Goal: Information Seeking & Learning: Learn about a topic

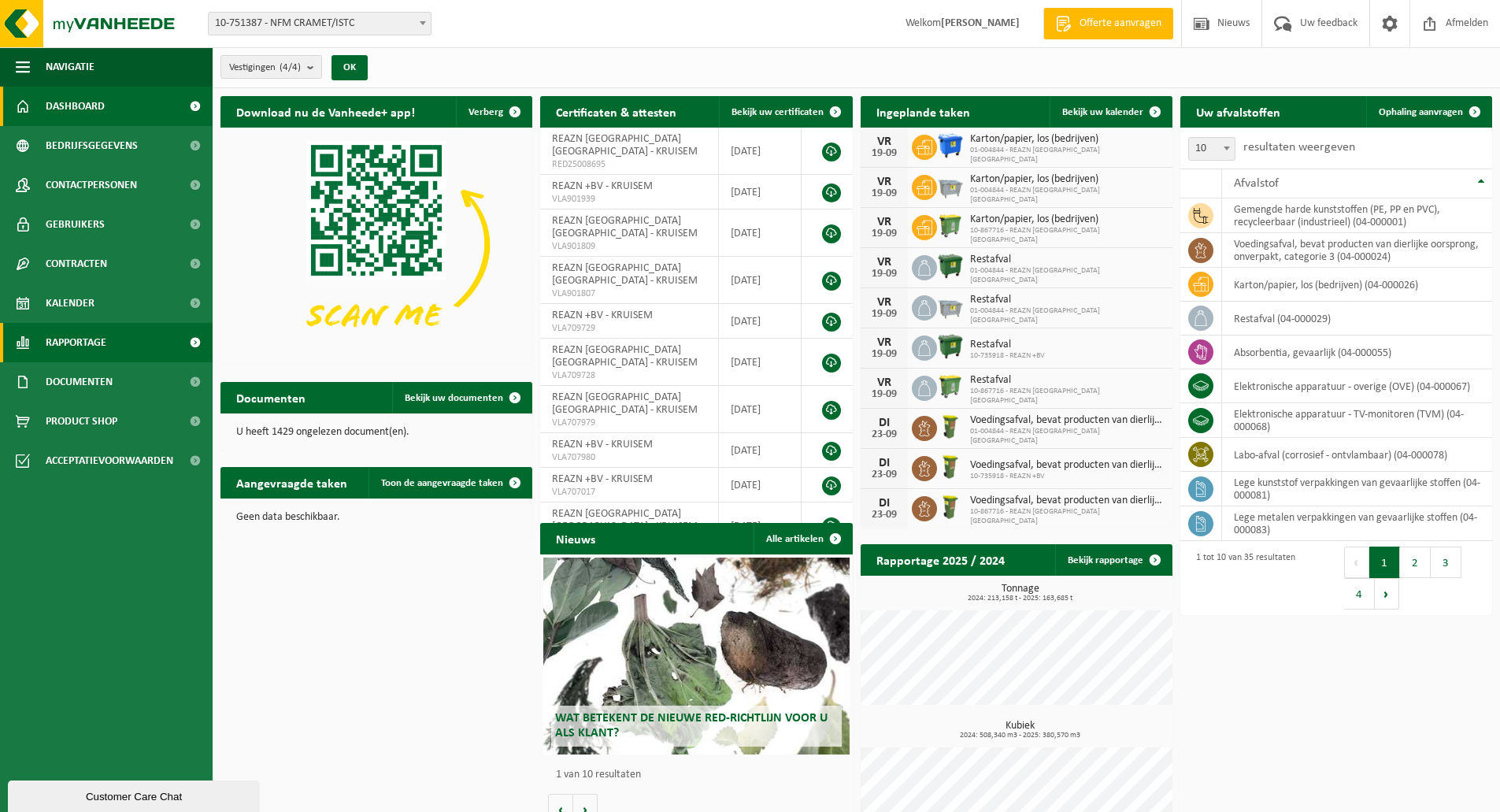
drag, startPoint x: 113, startPoint y: 345, endPoint x: 125, endPoint y: 345, distance: 12.0
click at [114, 345] on link "Rapportage" at bounding box center [106, 342] width 213 height 39
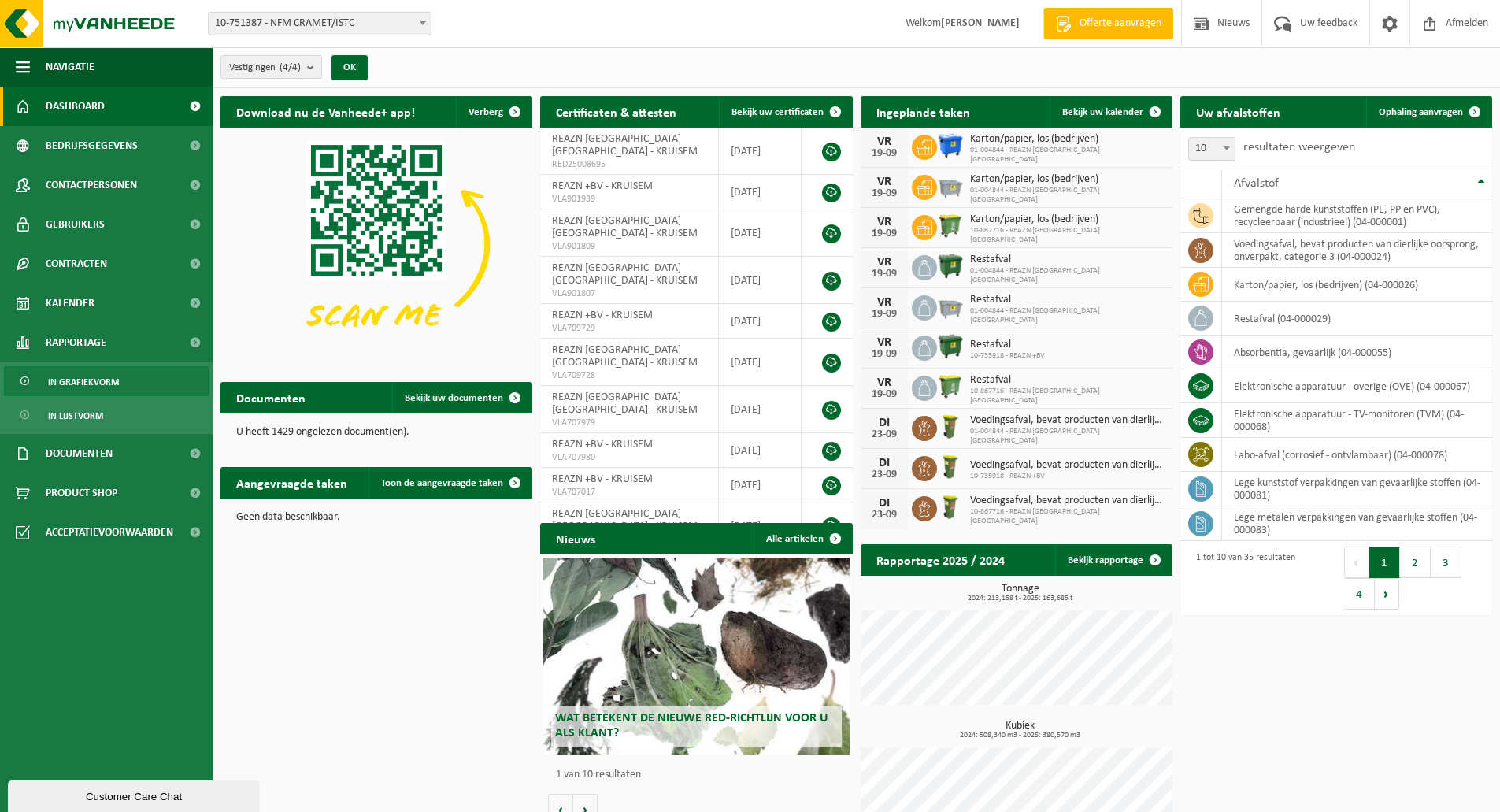
click at [98, 382] on span "In grafiekvorm" at bounding box center [84, 381] width 71 height 29
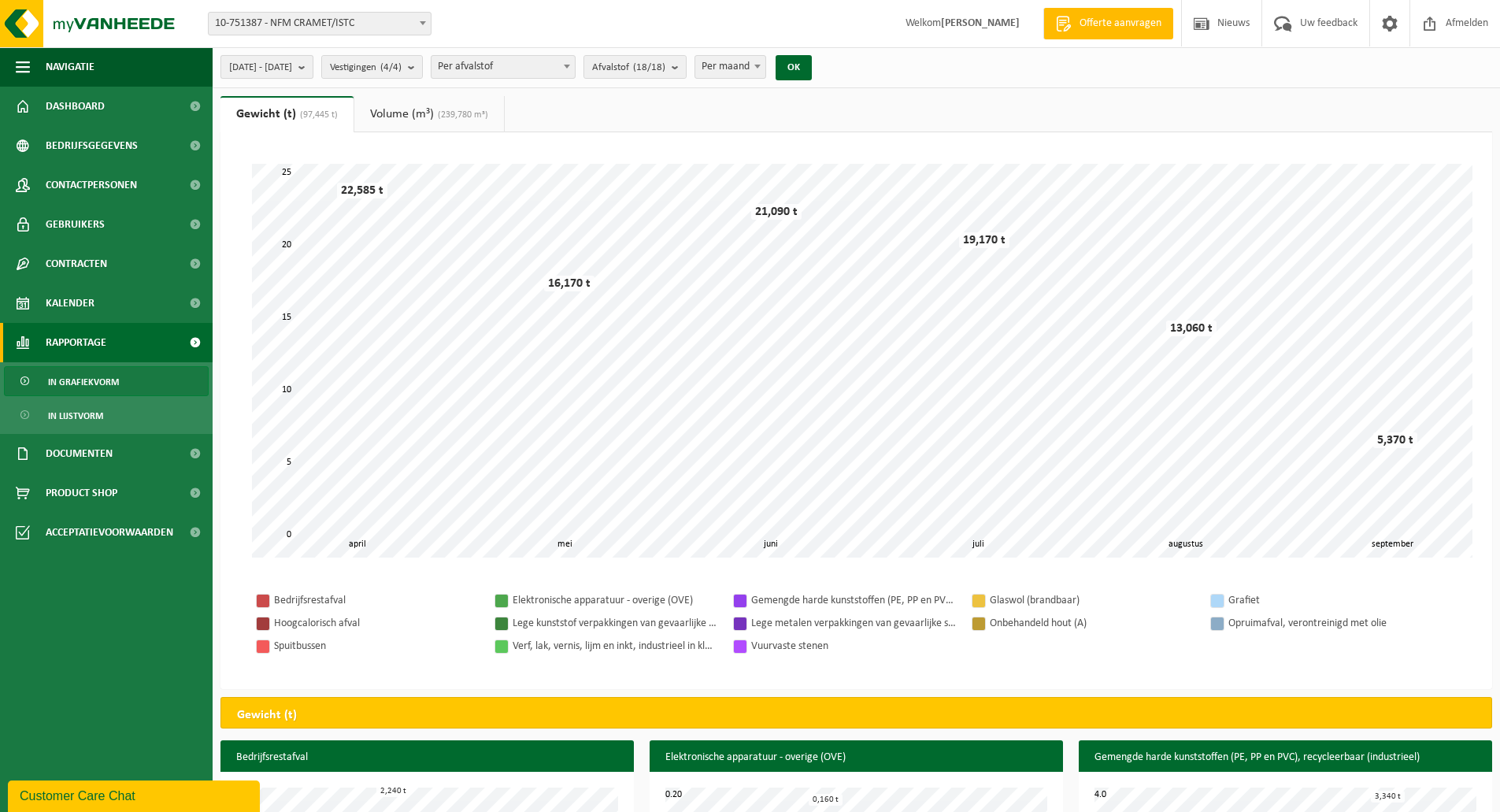
click at [313, 65] on b "submit" at bounding box center [305, 66] width 14 height 22
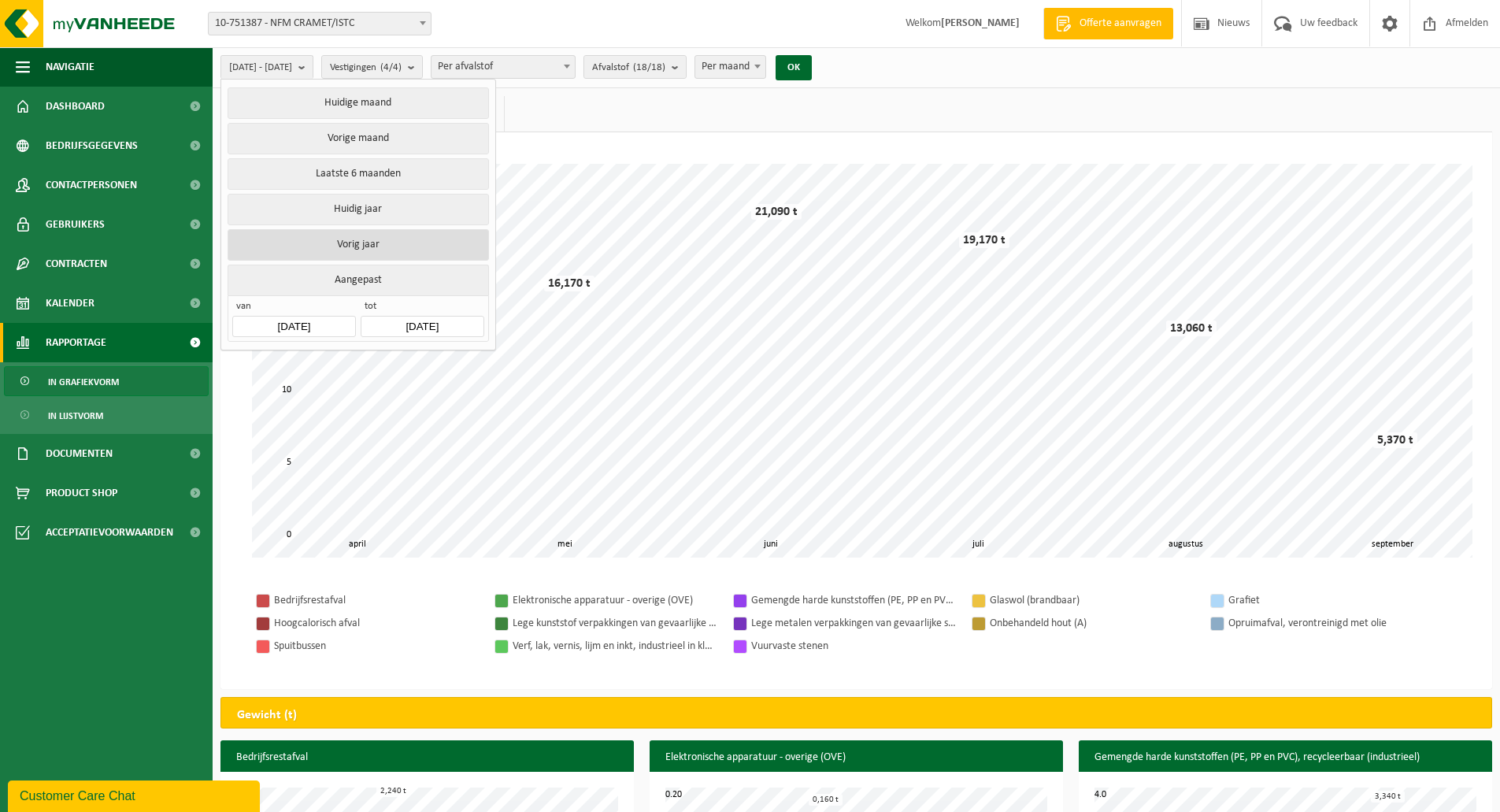
click at [350, 243] on button "Vorig jaar" at bounding box center [358, 244] width 260 height 31
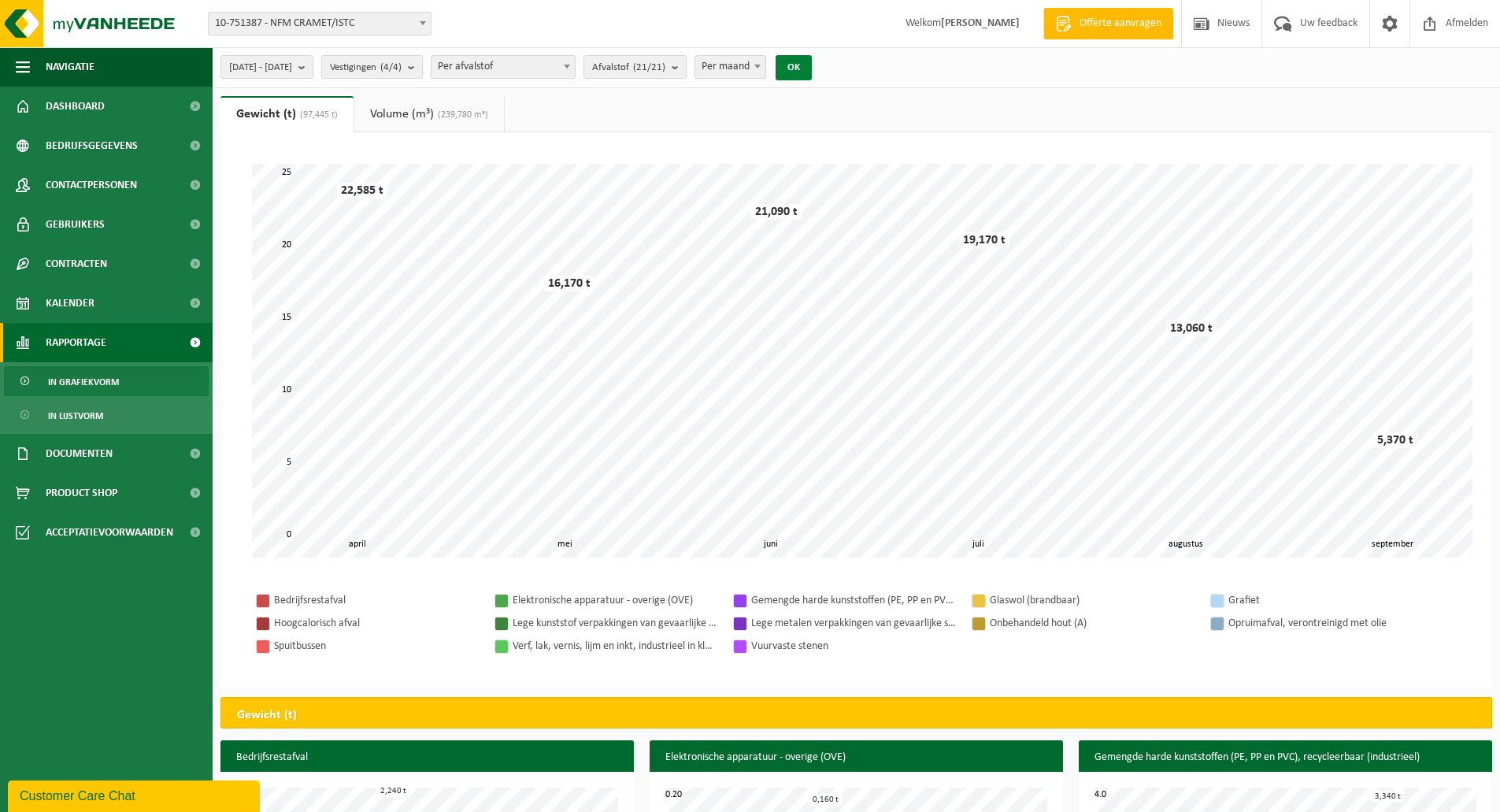
click at [812, 68] on button "OK" at bounding box center [793, 67] width 36 height 26
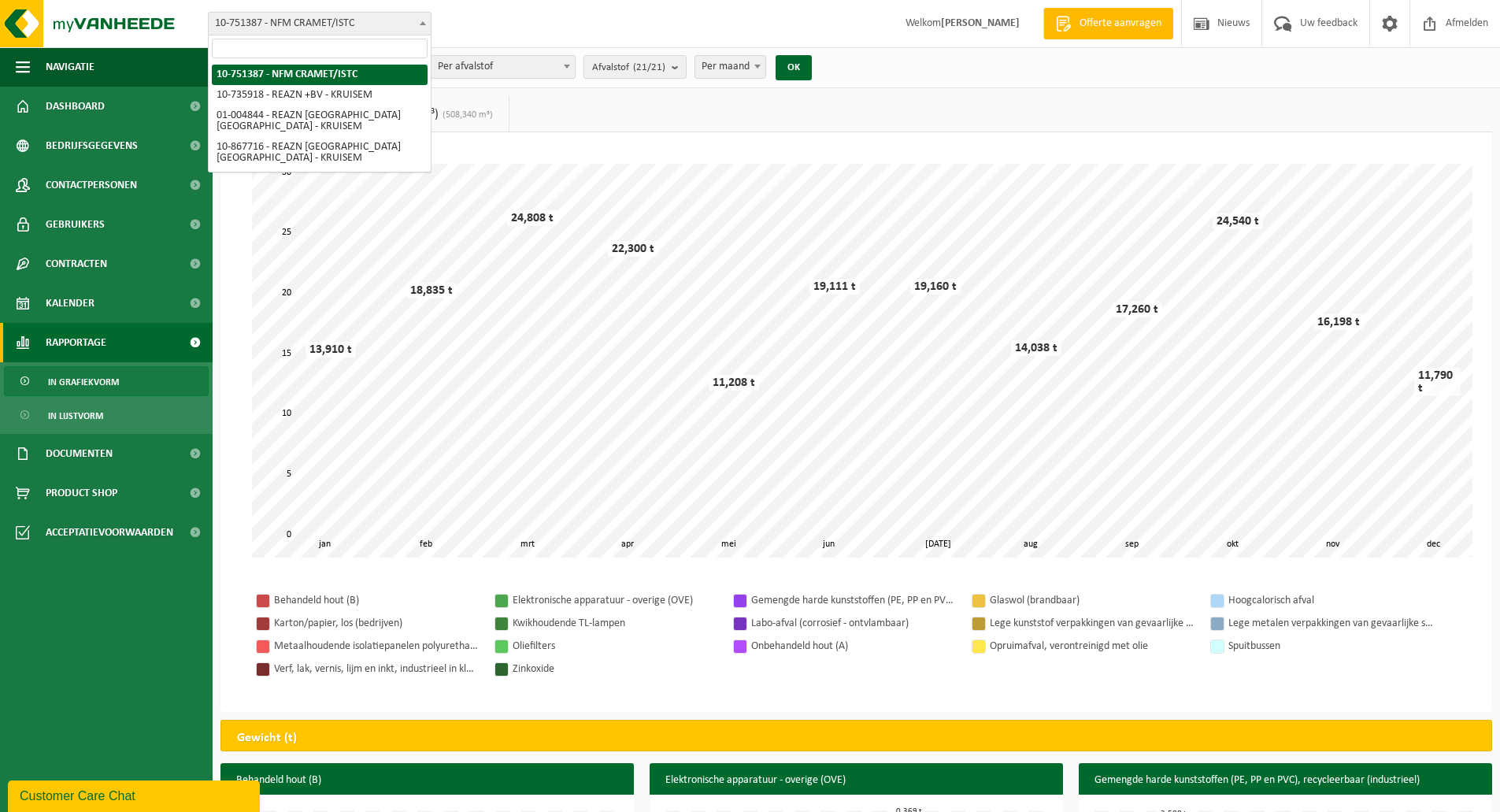
click at [426, 20] on span at bounding box center [423, 23] width 16 height 21
click at [393, 21] on span "10-751387 - NFM CRAMET/ISTC" at bounding box center [320, 23] width 222 height 22
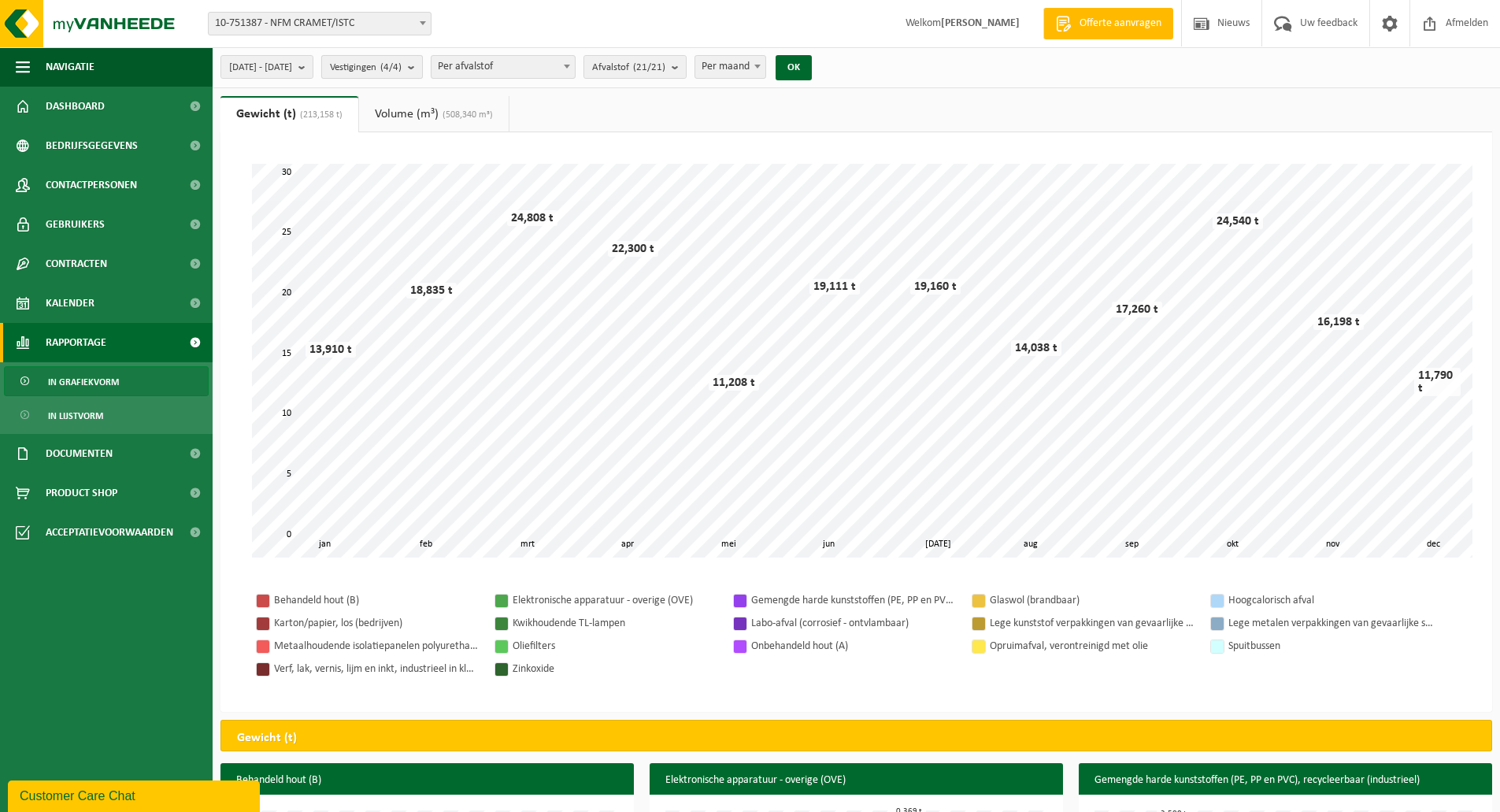
click at [402, 67] on count "(4/4)" at bounding box center [390, 66] width 21 height 10
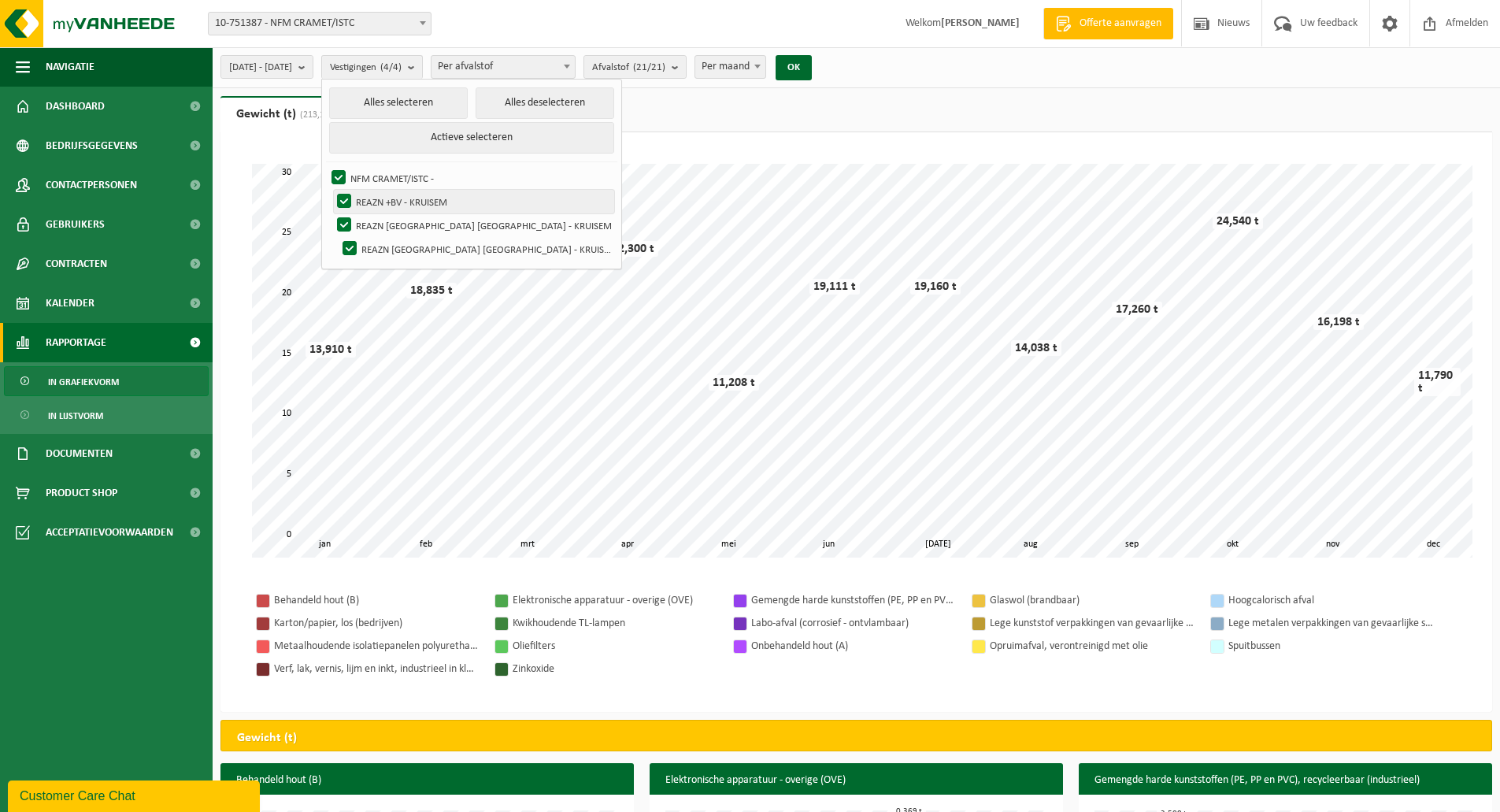
click at [386, 197] on label "REAZN +BV - KRUISEM" at bounding box center [473, 201] width 280 height 24
click at [332, 190] on input "REAZN +BV - KRUISEM" at bounding box center [331, 189] width 1 height 1
click at [423, 99] on button "Alles selecteren" at bounding box center [398, 103] width 139 height 31
click at [381, 195] on label "REAZN +BV - KRUISEM" at bounding box center [473, 201] width 280 height 24
click at [332, 190] on input "REAZN +BV - KRUISEM" at bounding box center [331, 189] width 1 height 1
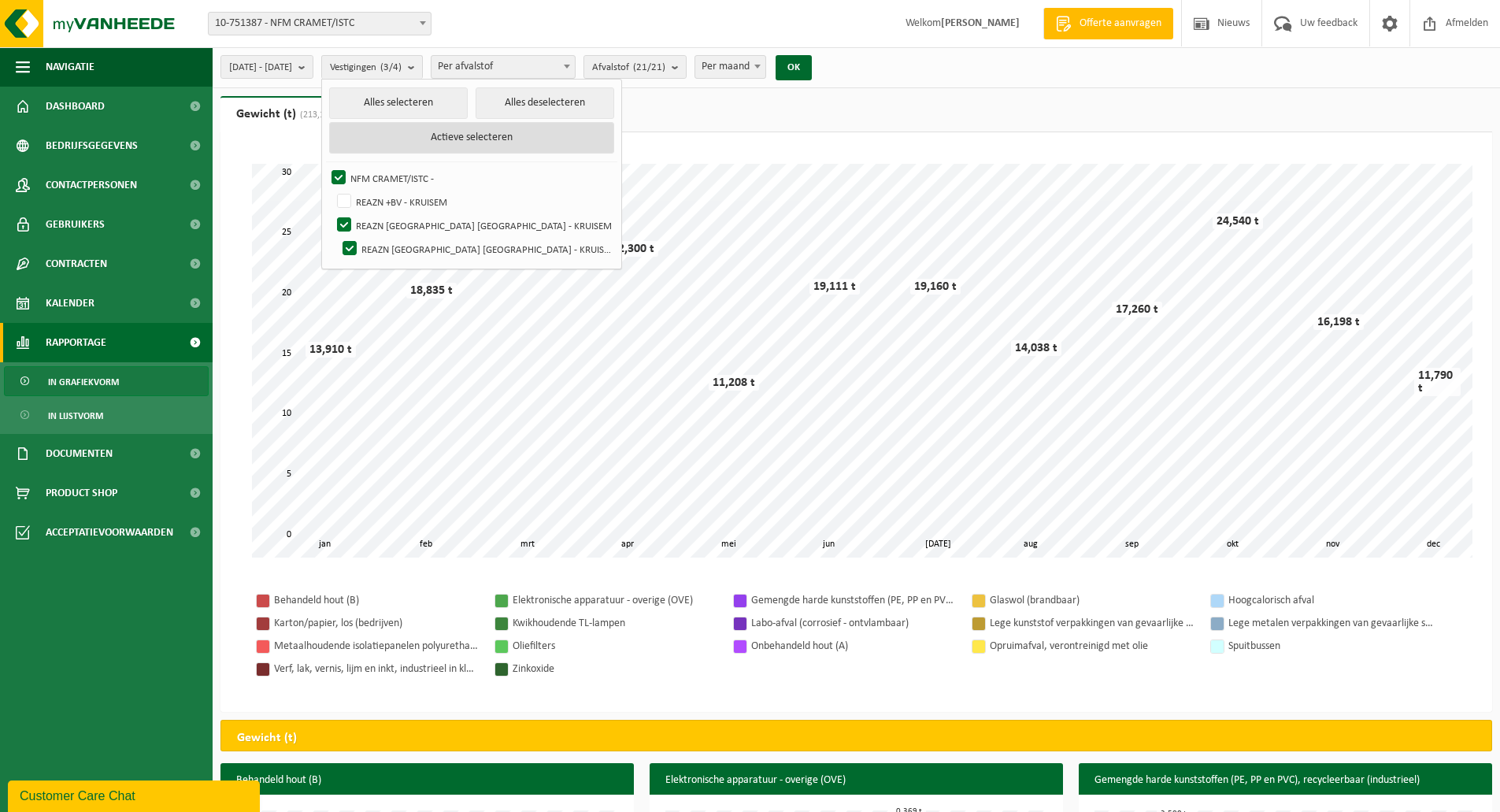
click at [550, 136] on button "Actieve selecteren" at bounding box center [471, 137] width 286 height 31
click at [432, 108] on button "Alles selecteren" at bounding box center [398, 103] width 139 height 31
click at [387, 196] on label "REAZN +BV - KRUISEM" at bounding box center [473, 201] width 280 height 24
click at [332, 190] on input "REAZN +BV - KRUISEM" at bounding box center [331, 189] width 1 height 1
checkbox input "false"
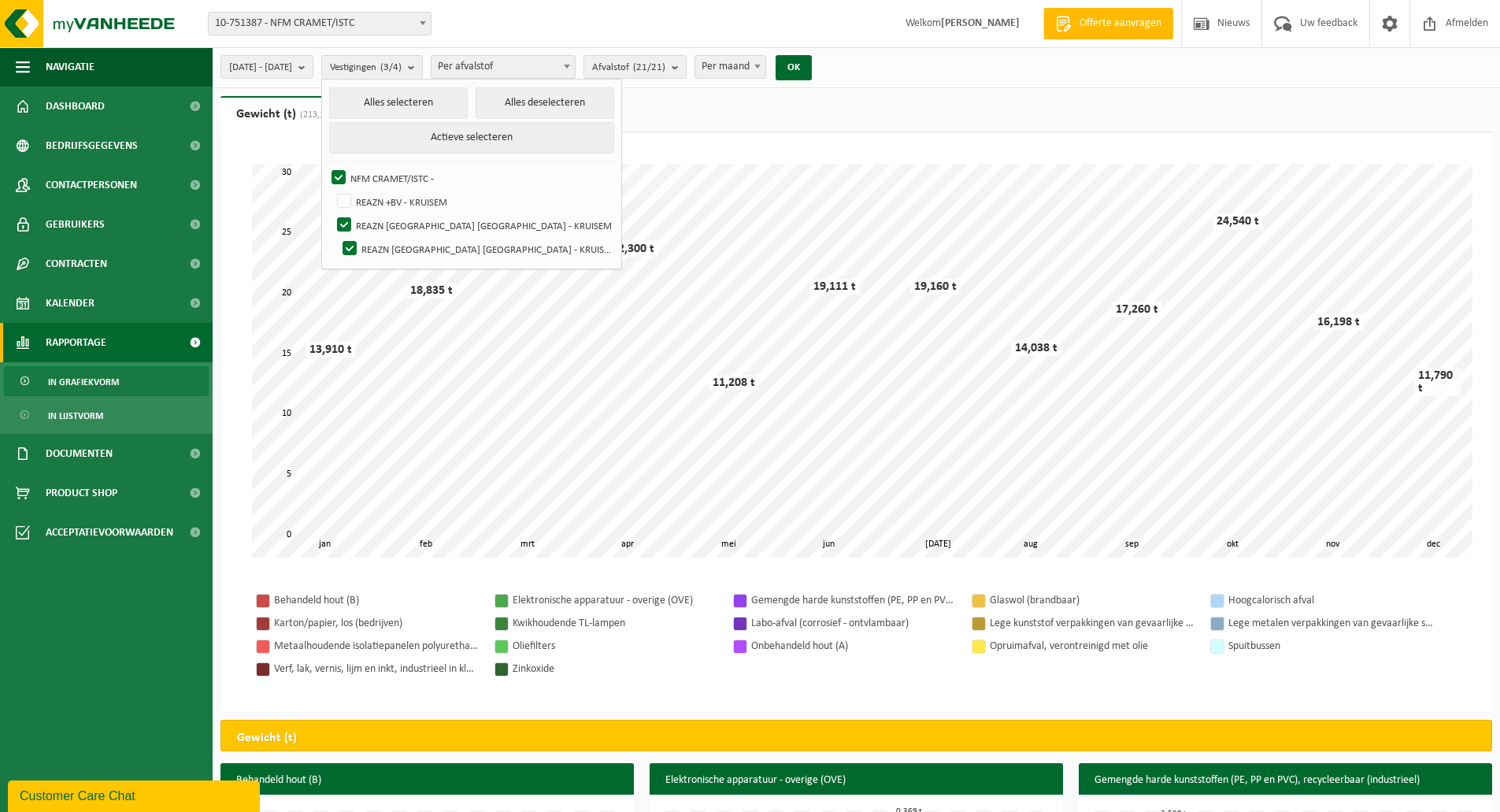
click at [740, 125] on ul "Gewicht (t) (213,158 t) Volume (m³) (508,340 m³)" at bounding box center [856, 114] width 1272 height 36
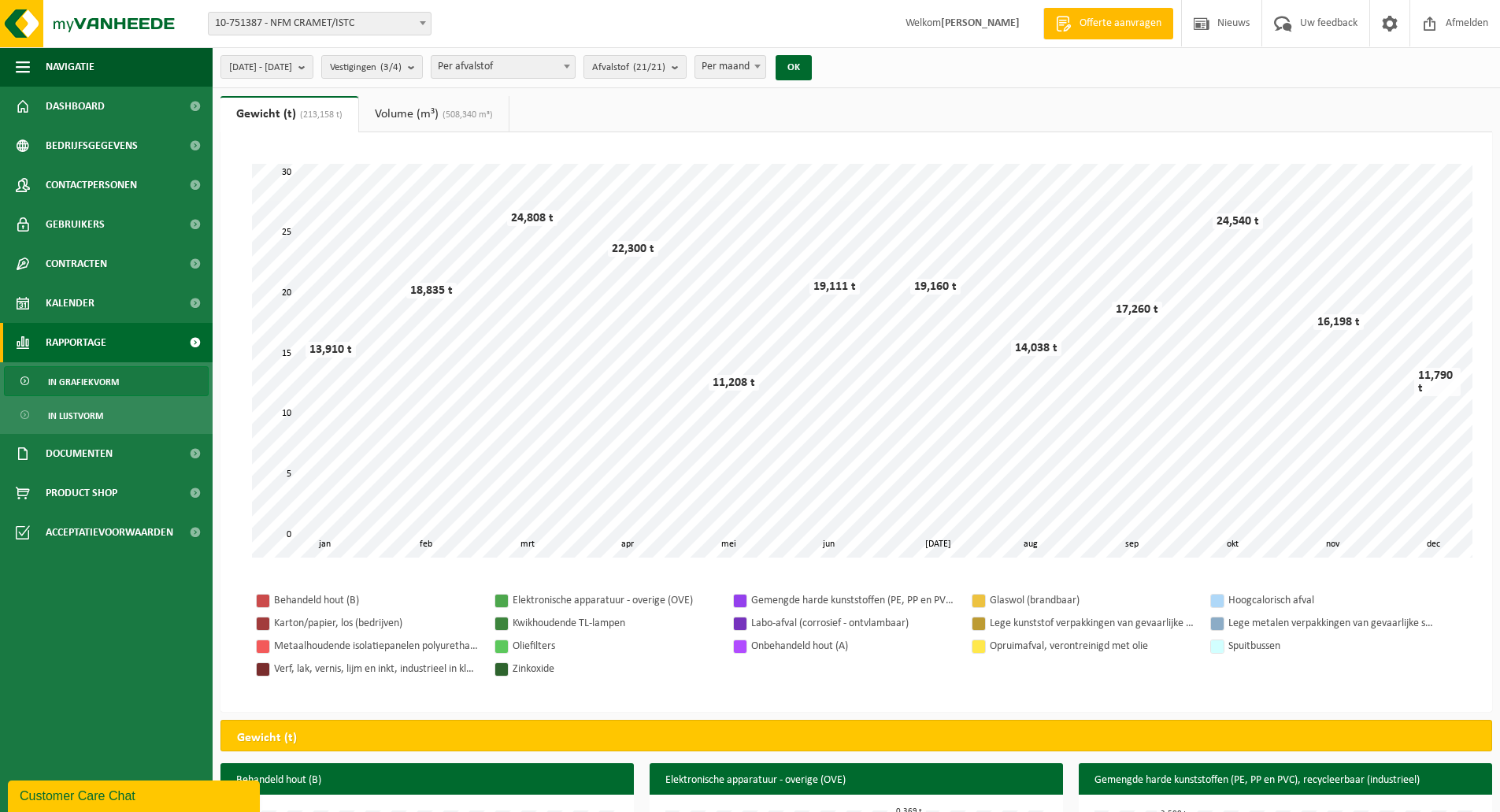
click at [762, 64] on span "Per maand" at bounding box center [731, 66] width 70 height 22
drag, startPoint x: 770, startPoint y: 135, endPoint x: 781, endPoint y: 128, distance: 13.0
select select "3"
drag, startPoint x: 832, startPoint y: 69, endPoint x: 846, endPoint y: 71, distance: 14.1
click at [812, 69] on button "OK" at bounding box center [793, 67] width 36 height 26
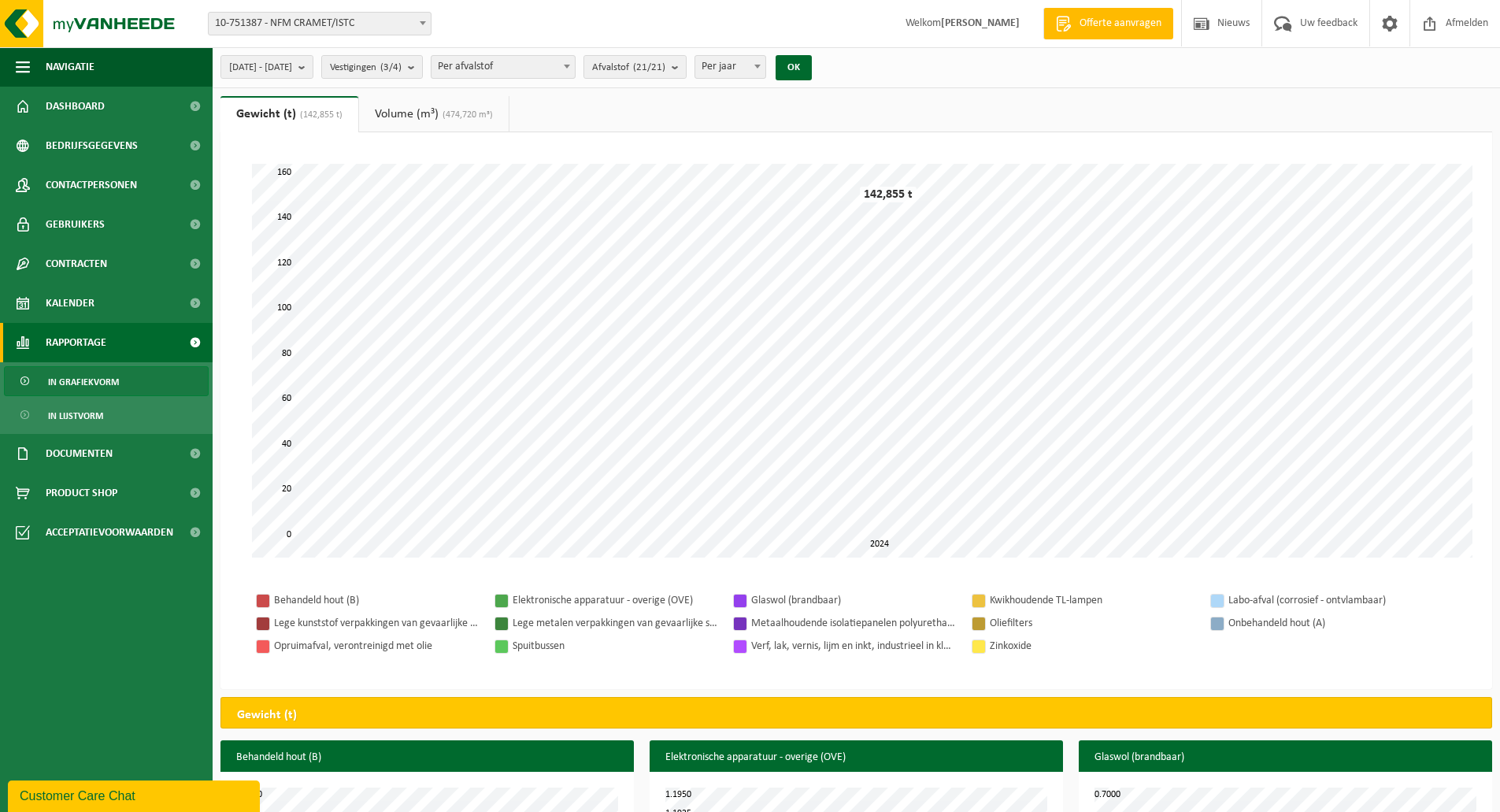
click at [541, 68] on span "Per afvalstof" at bounding box center [503, 66] width 143 height 22
click at [652, 61] on span "Afvalstof (21/21)" at bounding box center [628, 67] width 73 height 24
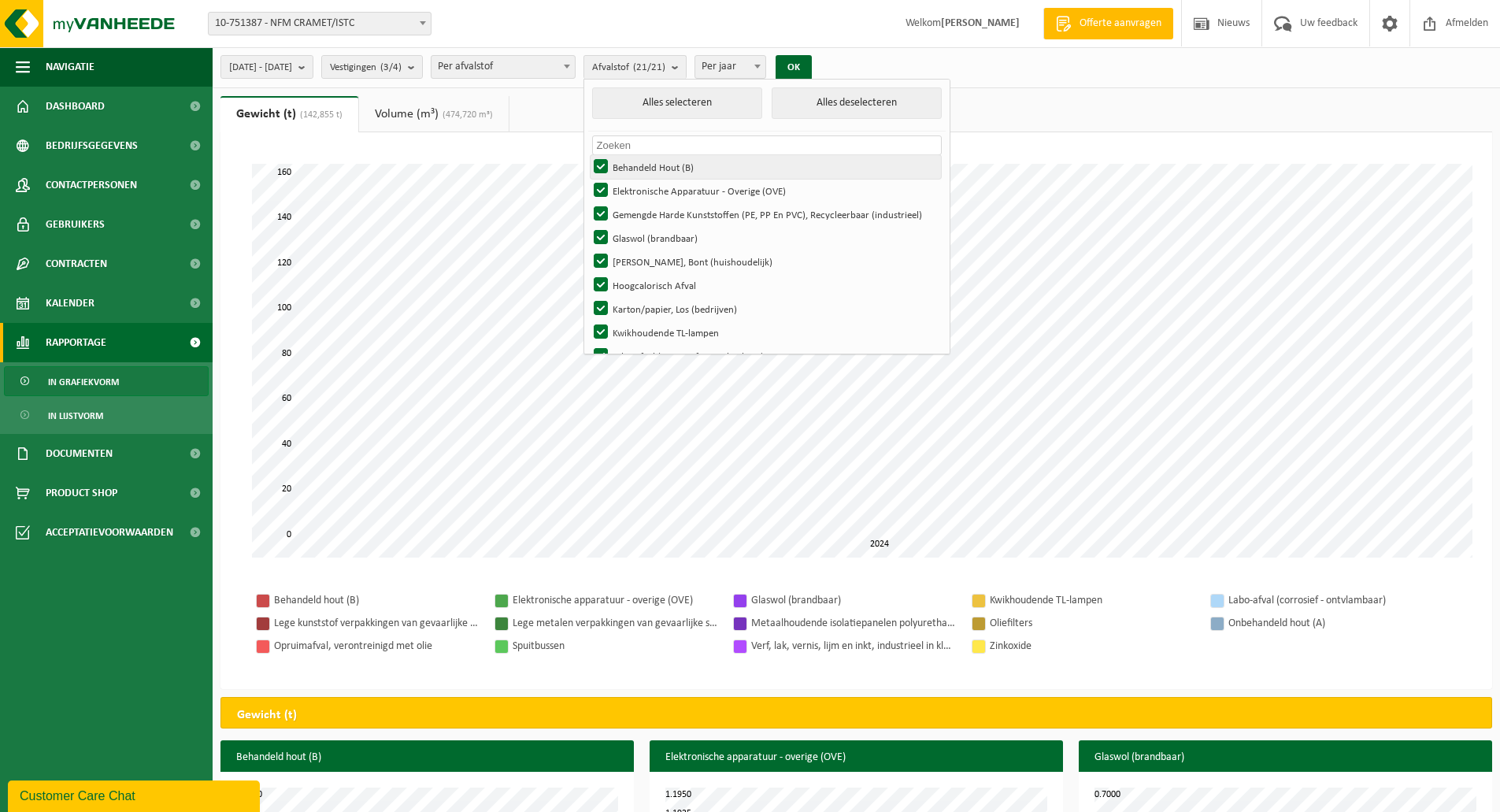
drag, startPoint x: 642, startPoint y: 165, endPoint x: 650, endPoint y: 168, distance: 8.5
click at [642, 165] on label "Behandeld Hout (B)" at bounding box center [766, 166] width 351 height 24
click at [588, 155] on input "Behandeld Hout (B)" at bounding box center [587, 154] width 1 height 1
checkbox input "false"
click at [812, 67] on button "OK" at bounding box center [793, 67] width 36 height 26
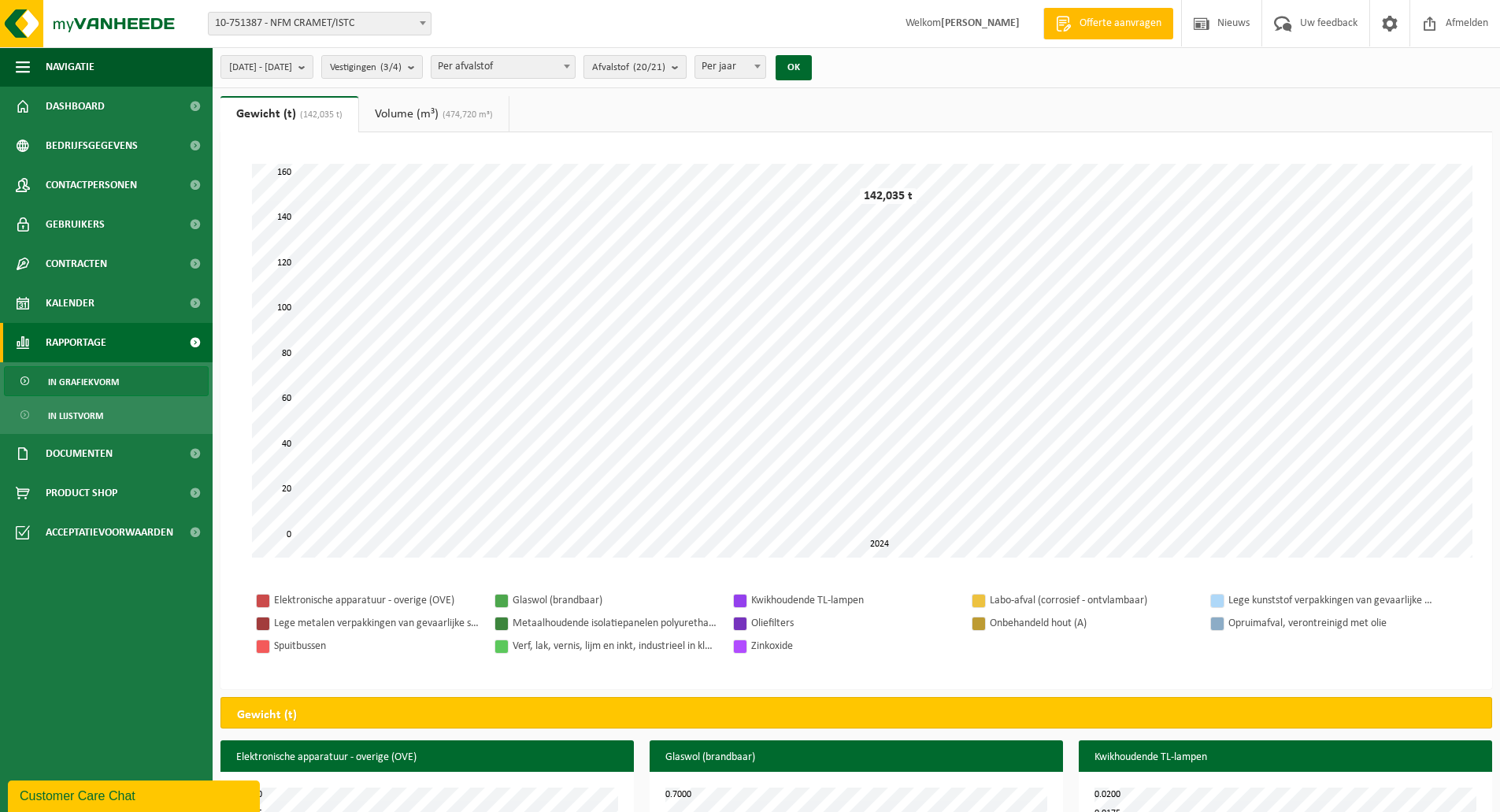
click at [686, 66] on b "submit" at bounding box center [678, 66] width 14 height 22
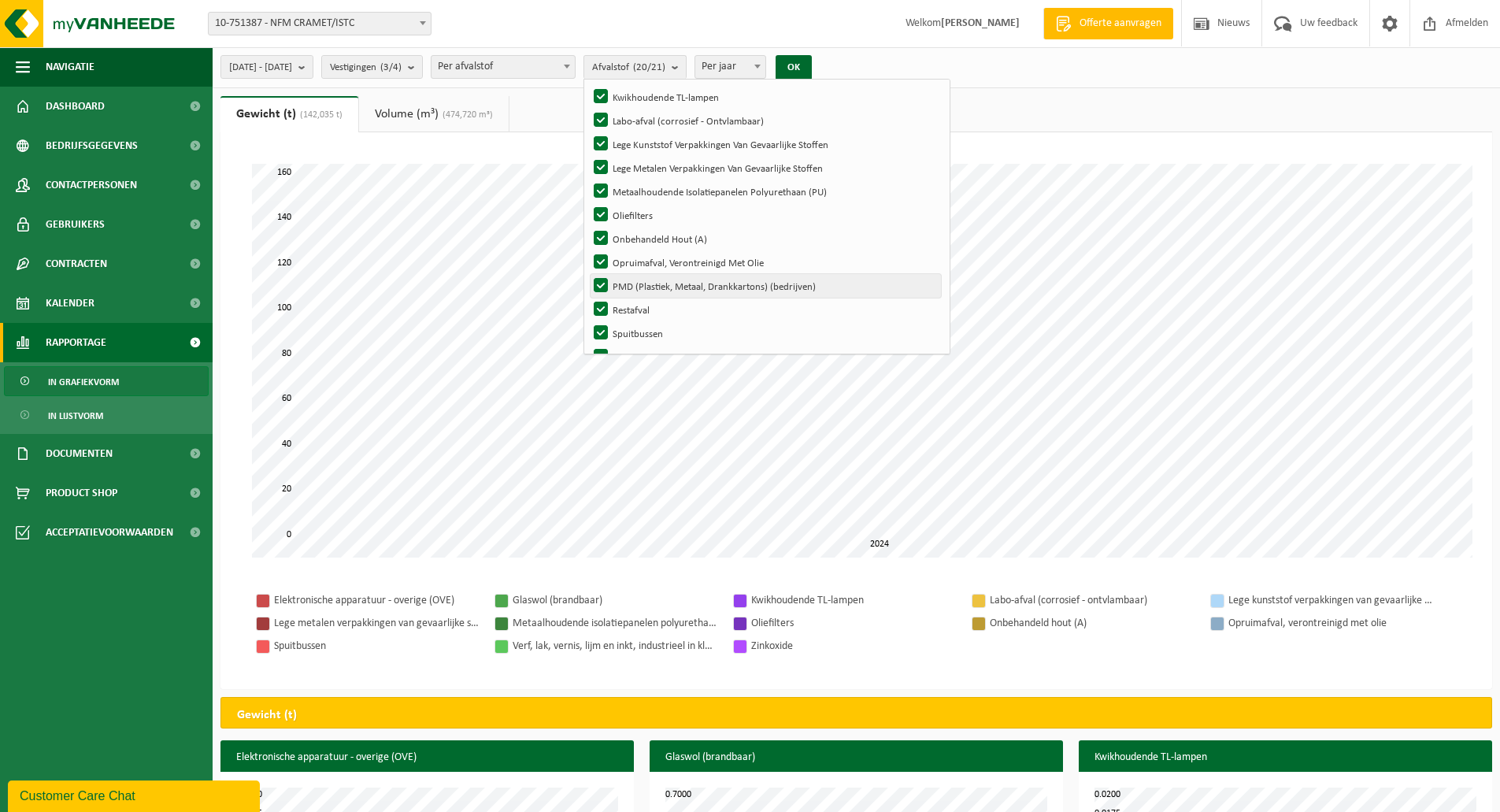
scroll to position [236, 0]
click at [645, 235] on label "Onbehandeld Hout (A)" at bounding box center [766, 237] width 351 height 24
click at [588, 226] on input "Onbehandeld Hout (A)" at bounding box center [587, 225] width 1 height 1
checkbox input "false"
click at [812, 63] on button "OK" at bounding box center [793, 67] width 36 height 26
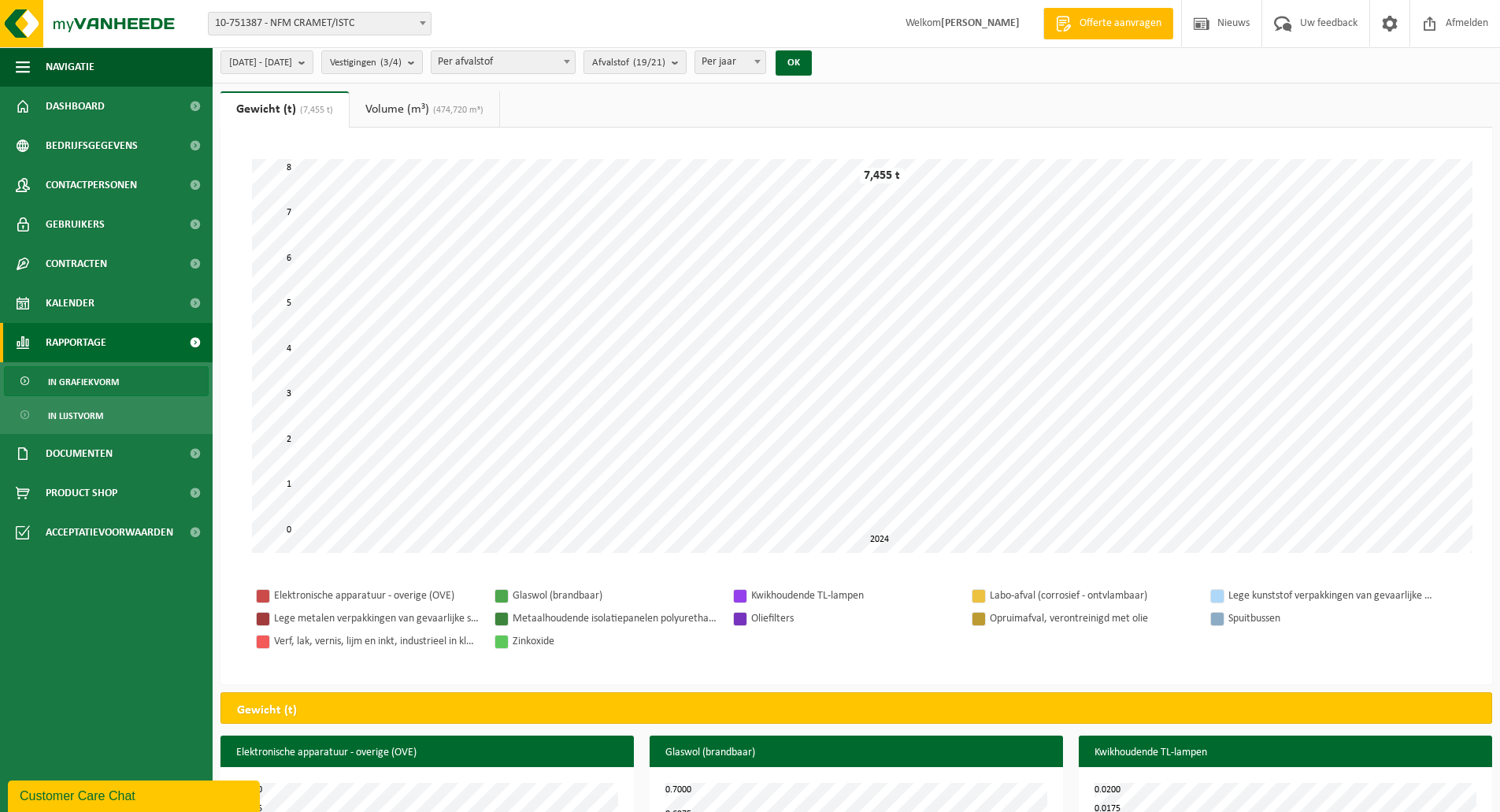
scroll to position [0, 0]
